Goal: Find contact information: Find contact information

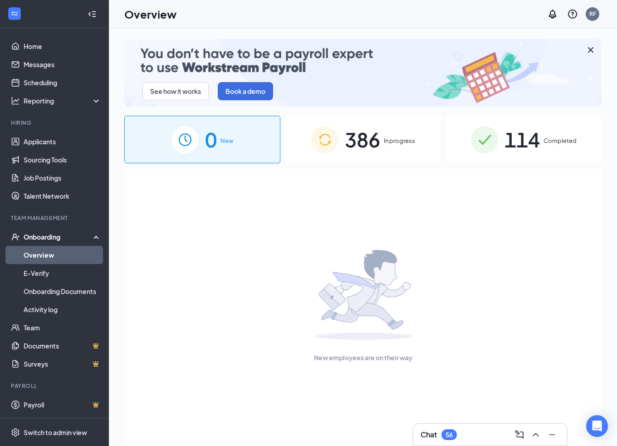
click at [383, 146] on div "386 In progress" at bounding box center [363, 140] width 156 height 48
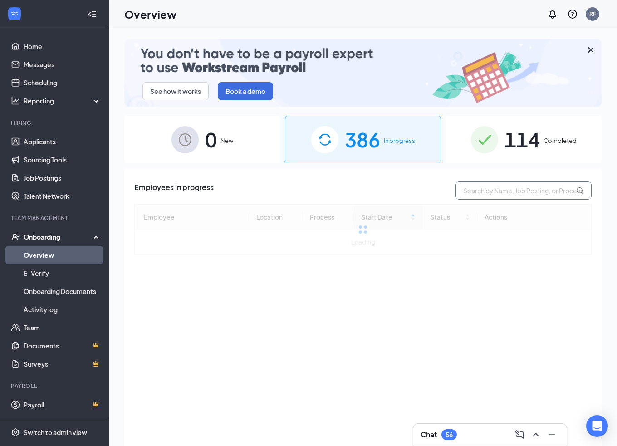
click at [503, 193] on input "text" at bounding box center [524, 191] width 136 height 18
type input "destiny"
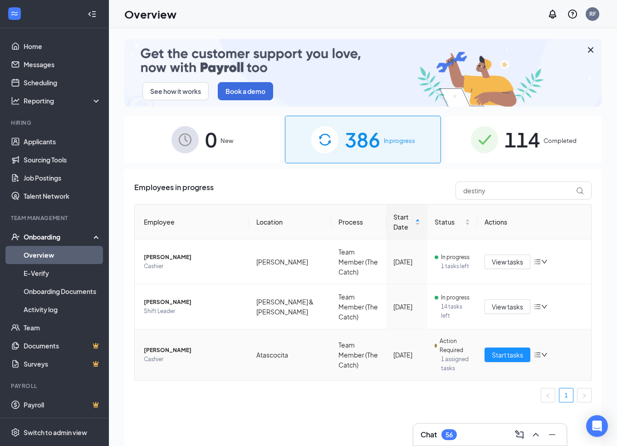
click at [176, 346] on span "[PERSON_NAME]" at bounding box center [193, 350] width 98 height 9
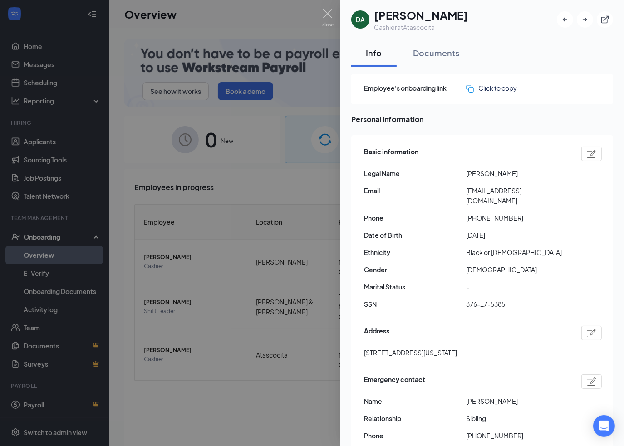
click at [477, 188] on span "[EMAIL_ADDRESS][DOMAIN_NAME]" at bounding box center [517, 196] width 102 height 20
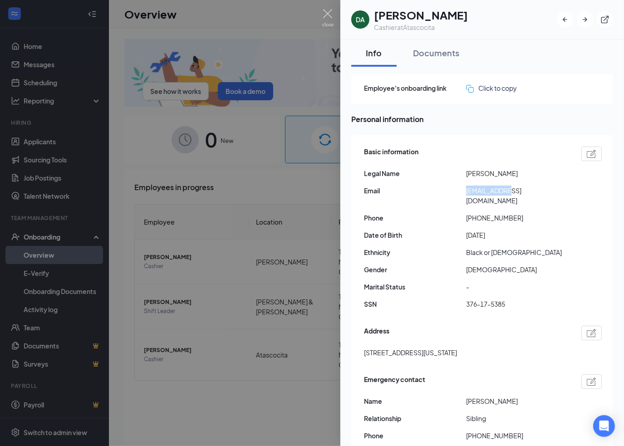
click at [477, 188] on span "[EMAIL_ADDRESS][DOMAIN_NAME]" at bounding box center [517, 196] width 102 height 20
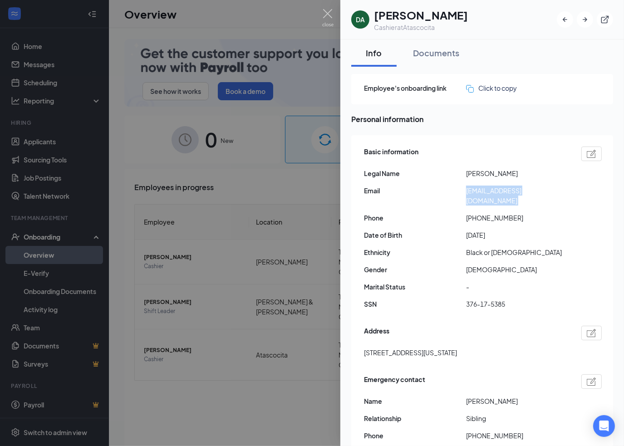
click at [477, 188] on span "[EMAIL_ADDRESS][DOMAIN_NAME]" at bounding box center [517, 196] width 102 height 20
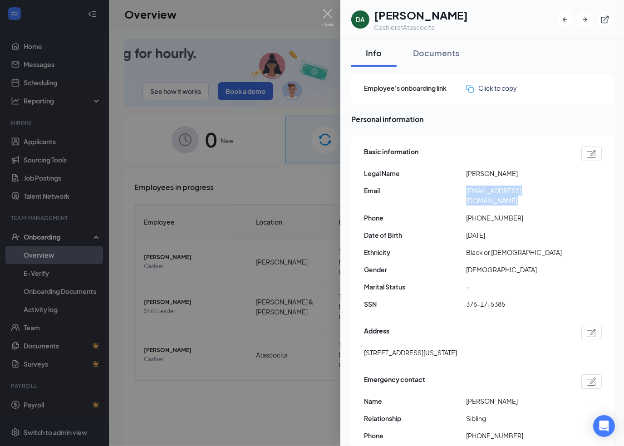
copy span "[EMAIL_ADDRESS][DOMAIN_NAME]"
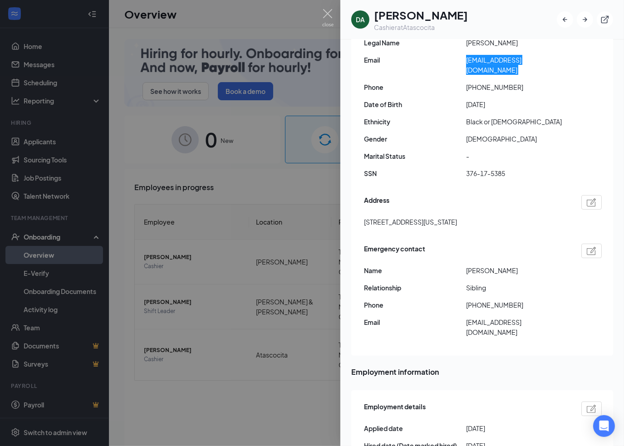
scroll to position [151, 0]
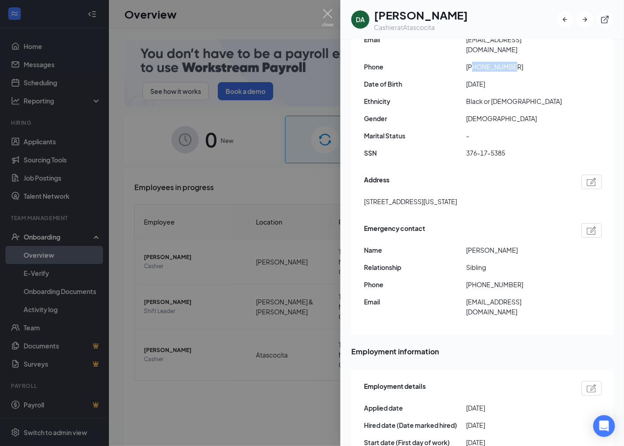
drag, startPoint x: 475, startPoint y: 57, endPoint x: 514, endPoint y: 59, distance: 39.1
click at [514, 62] on span "[PHONE_NUMBER]" at bounding box center [517, 67] width 102 height 10
copy span "5595482686"
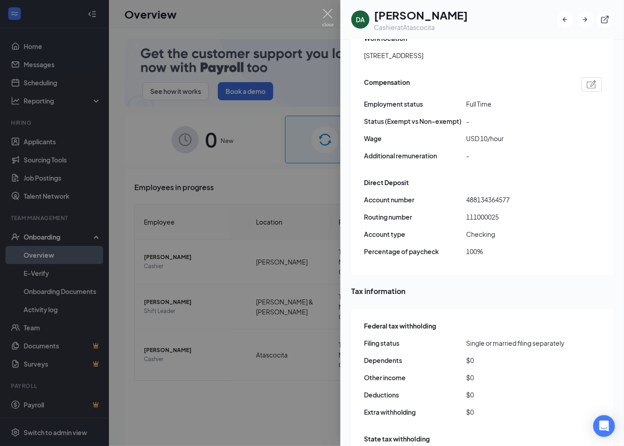
scroll to position [487, 0]
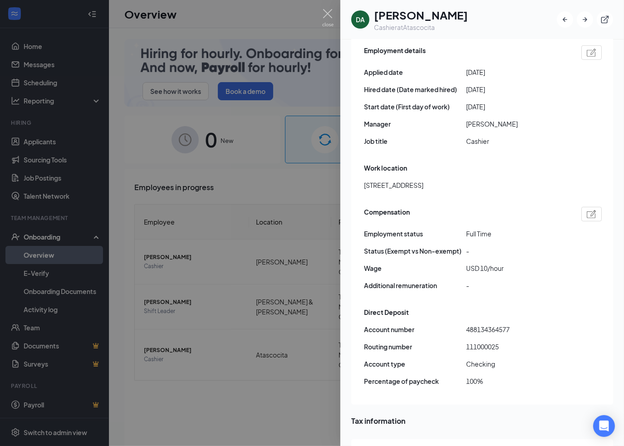
click at [474, 325] on span "488134364577" at bounding box center [517, 330] width 102 height 10
copy span "488134364577"
click at [473, 342] on span "111000025" at bounding box center [517, 347] width 102 height 10
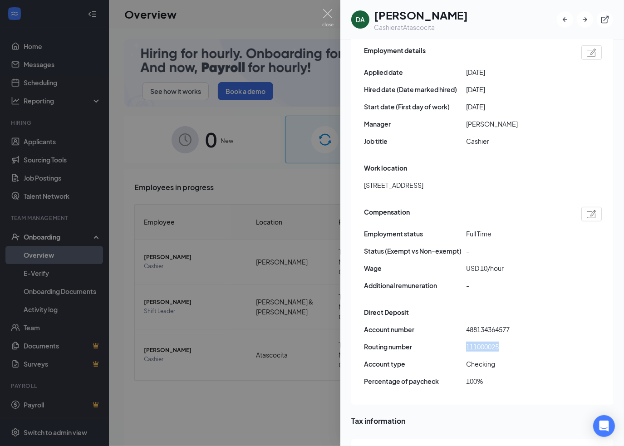
copy span "111000025"
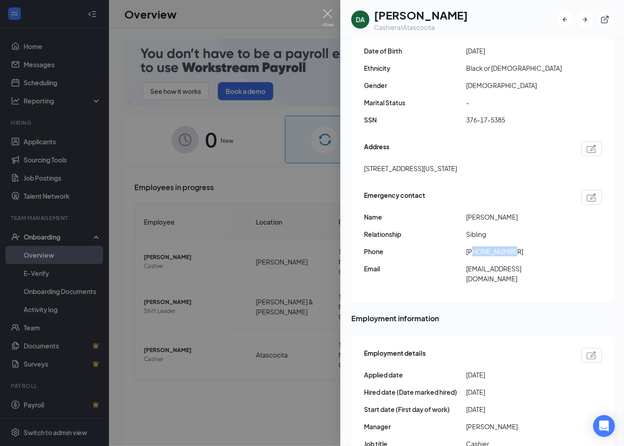
drag, startPoint x: 475, startPoint y: 243, endPoint x: 571, endPoint y: 237, distance: 95.9
click at [570, 246] on div "Phone [PHONE_NUMBER]" at bounding box center [483, 251] width 238 height 10
copy span "2693484232"
click at [472, 264] on span "[EMAIL_ADDRESS][DOMAIN_NAME]" at bounding box center [517, 274] width 102 height 20
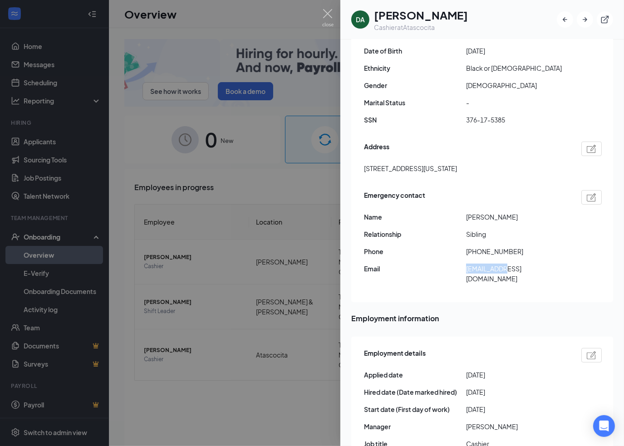
click at [472, 264] on span "[EMAIL_ADDRESS][DOMAIN_NAME]" at bounding box center [517, 274] width 102 height 20
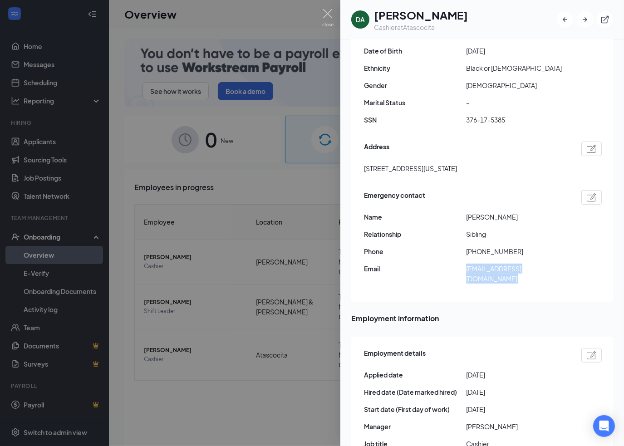
click at [472, 264] on span "[EMAIL_ADDRESS][DOMAIN_NAME]" at bounding box center [517, 274] width 102 height 20
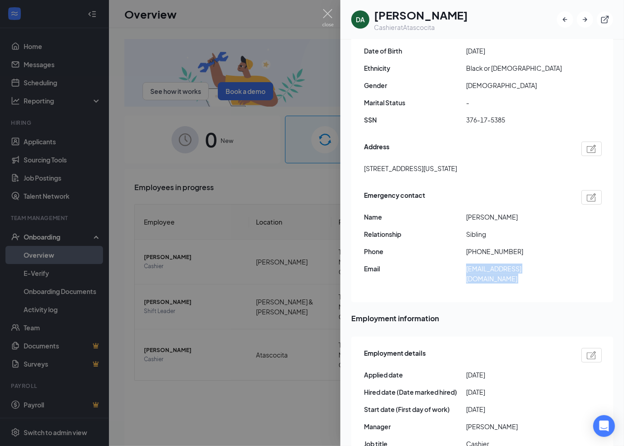
copy div "[EMAIL_ADDRESS][DOMAIN_NAME]"
